Goal: Communication & Community: Answer question/provide support

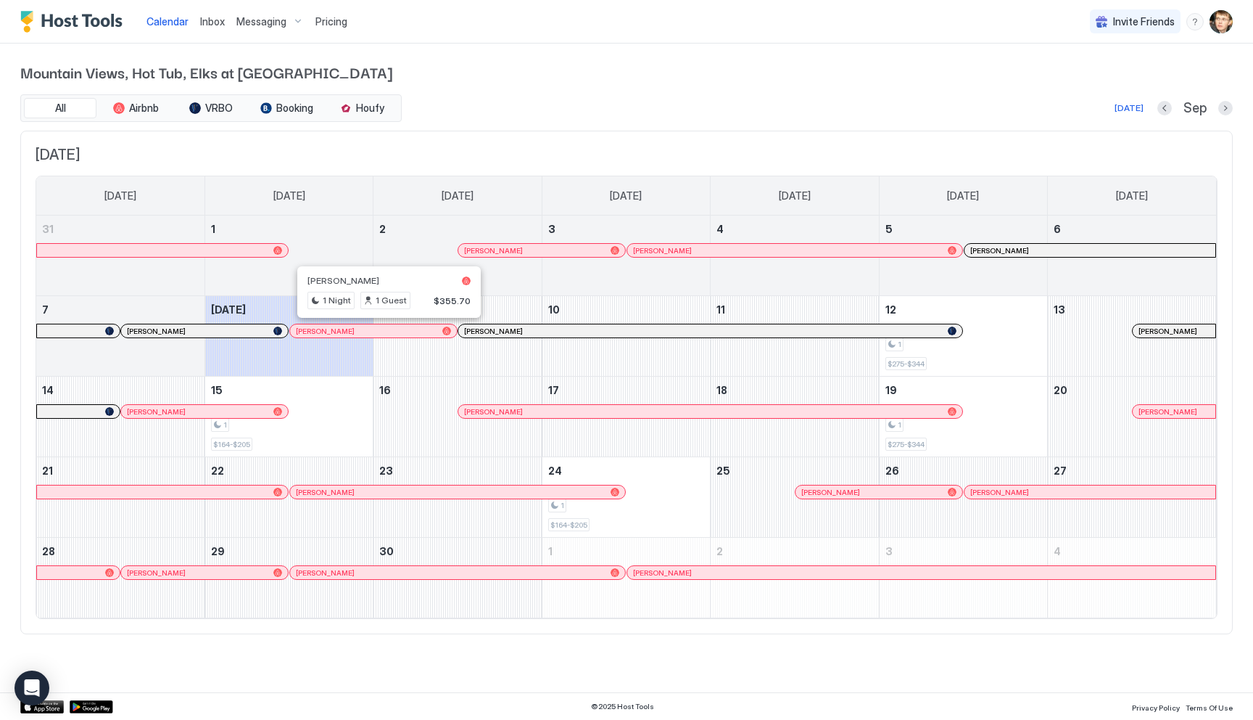
click at [384, 330] on div at bounding box center [385, 331] width 12 height 12
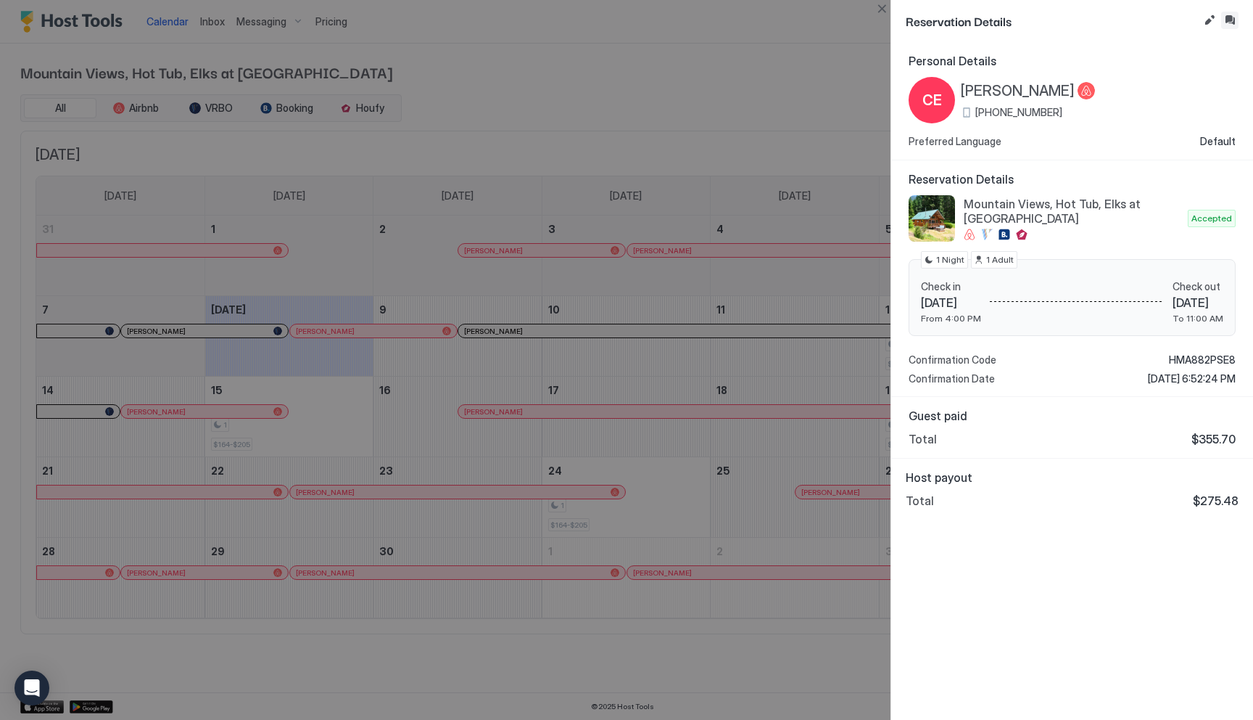
click at [1228, 20] on button "Inbox" at bounding box center [1229, 20] width 17 height 17
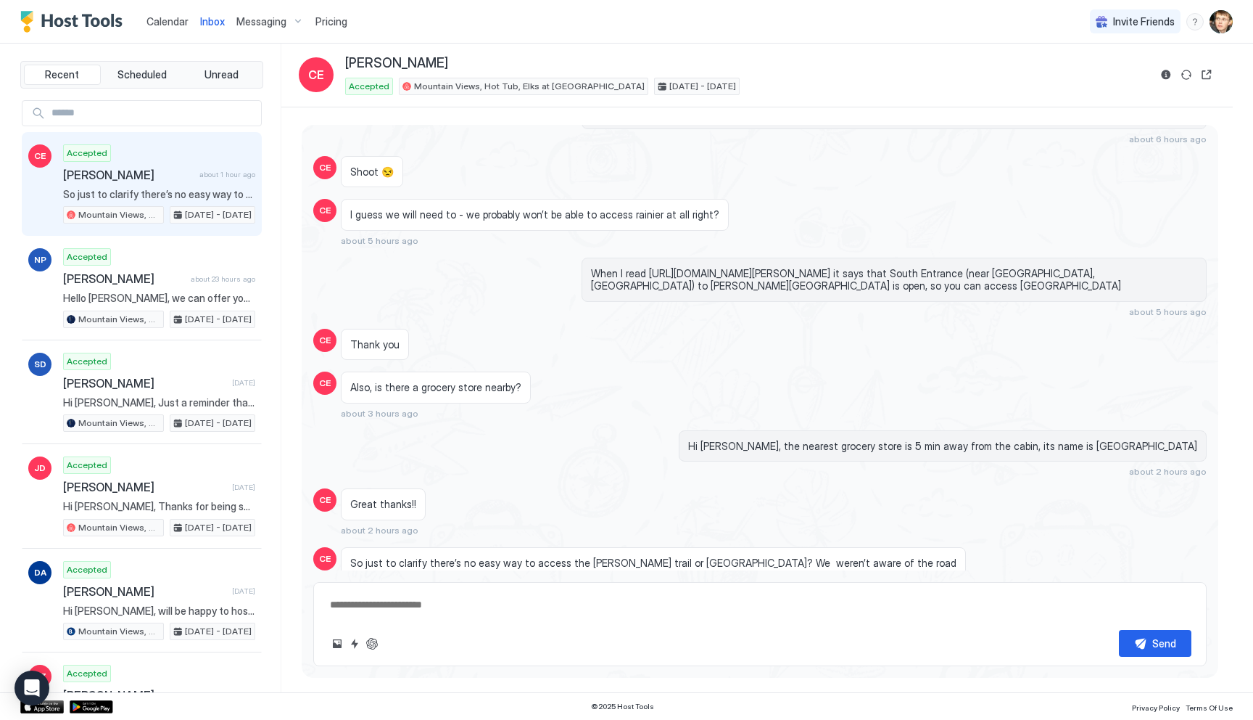
scroll to position [2463, 0]
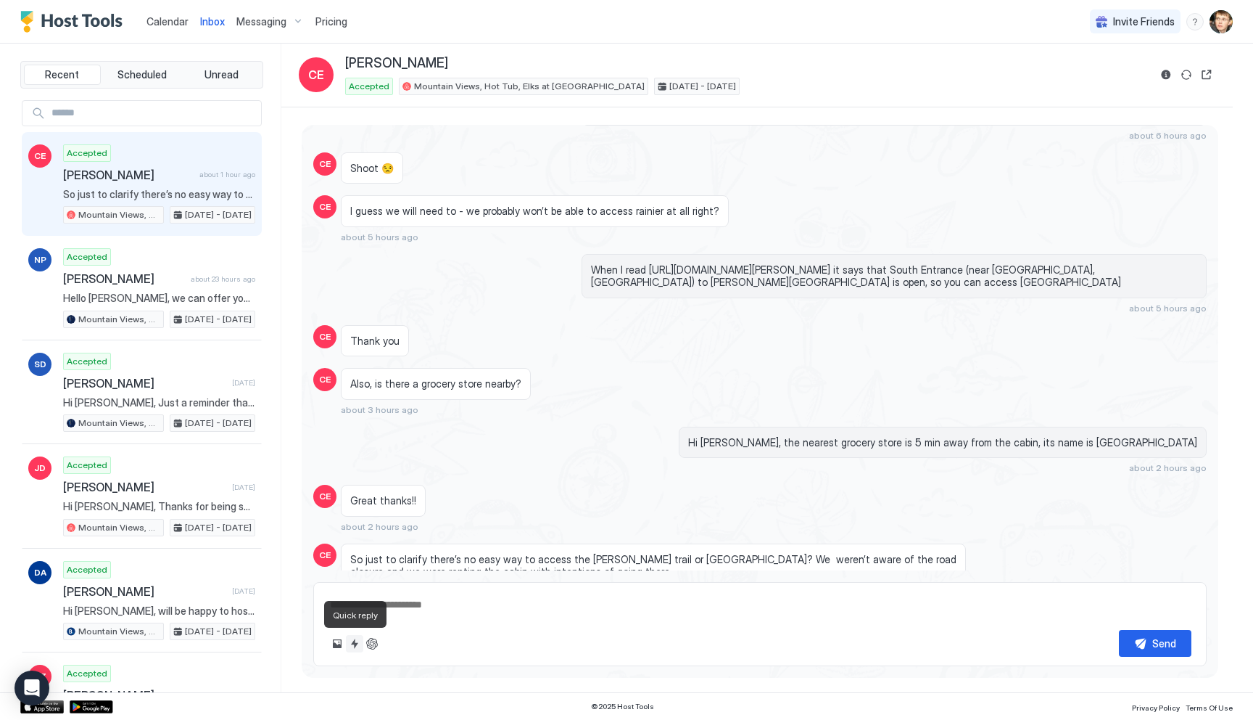
click at [358, 642] on button "Quick reply" at bounding box center [354, 643] width 17 height 17
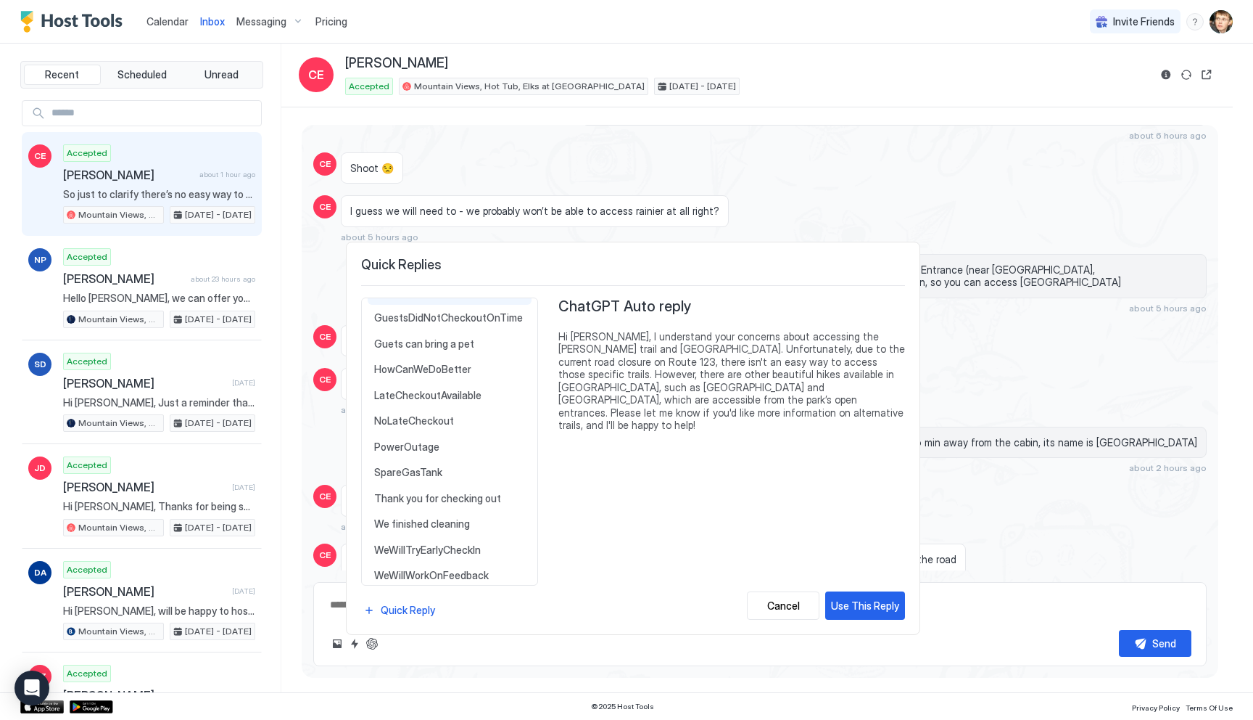
scroll to position [220, 0]
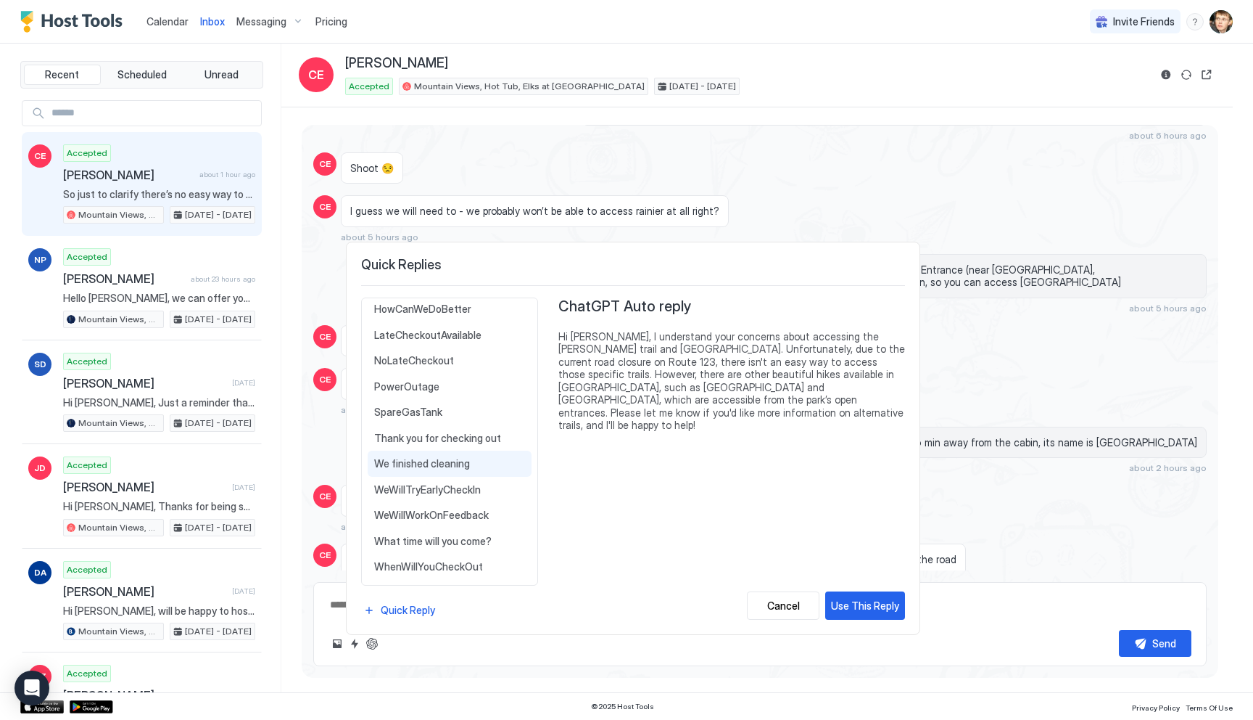
click at [472, 471] on div "We finished cleaning Hello {{Guest First Name}}, we can offer you an early chec…" at bounding box center [450, 463] width 164 height 26
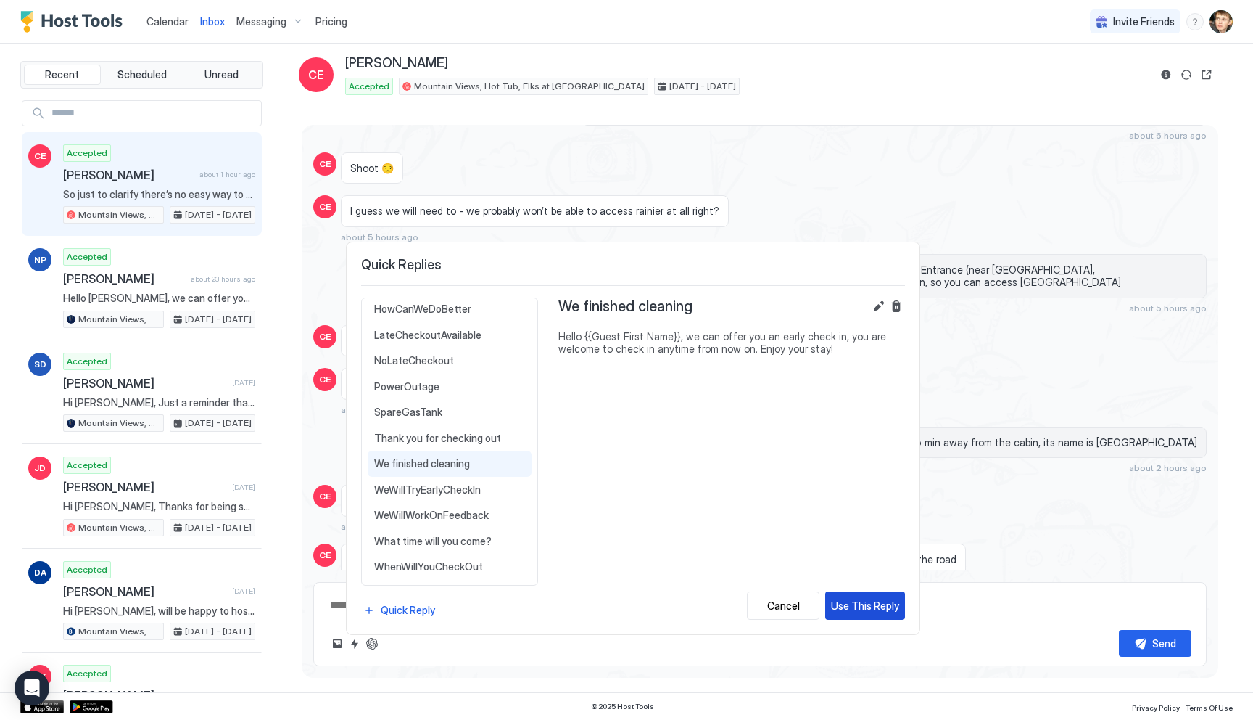
click at [881, 598] on div "Use This Reply" at bounding box center [865, 605] width 68 height 15
type textarea "*"
type textarea "**********"
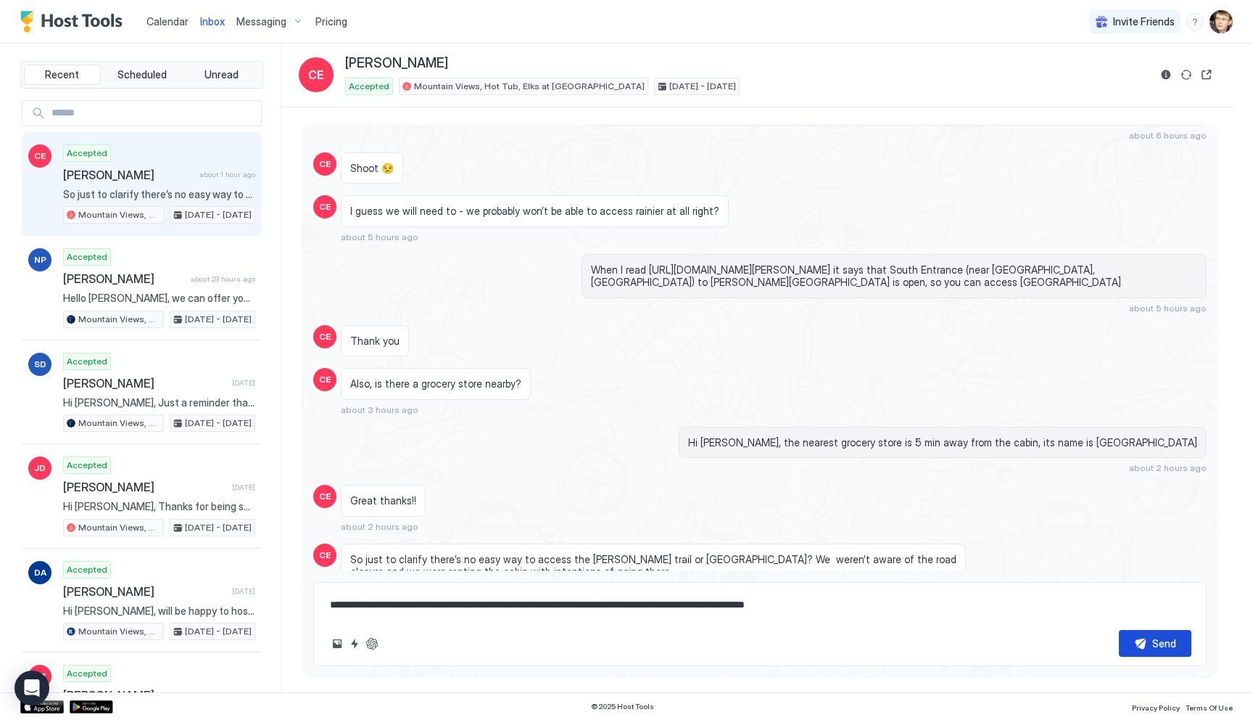
click at [1156, 649] on div "Send" at bounding box center [1165, 642] width 24 height 15
type textarea "*"
